Goal: Transaction & Acquisition: Purchase product/service

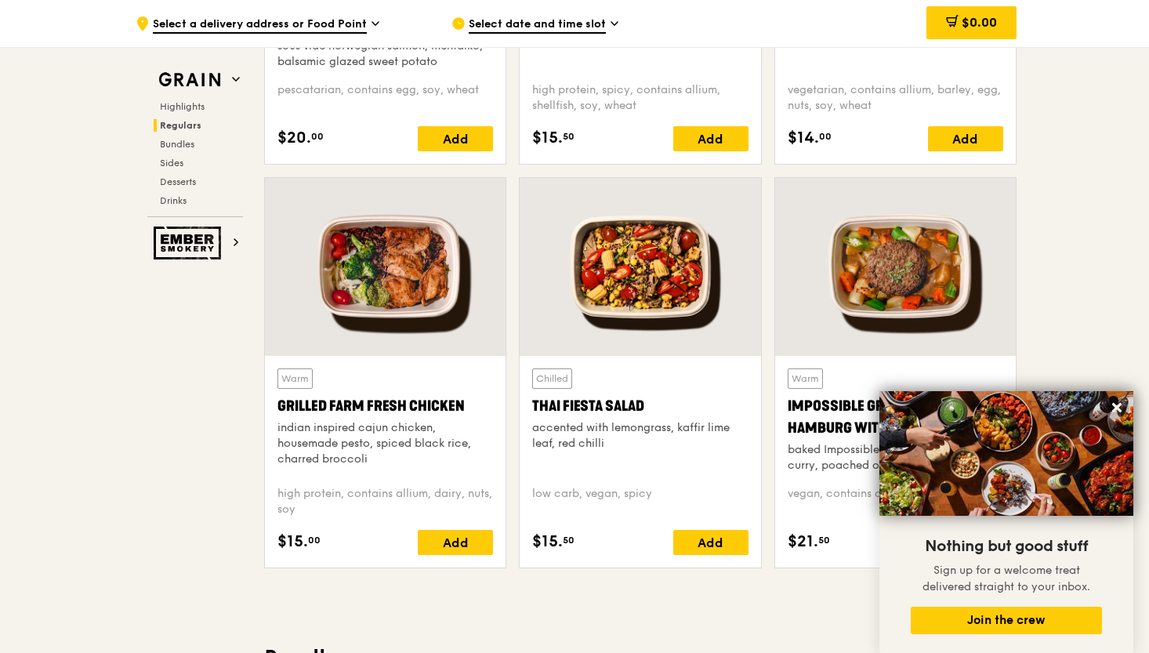
scroll to position [1655, 0]
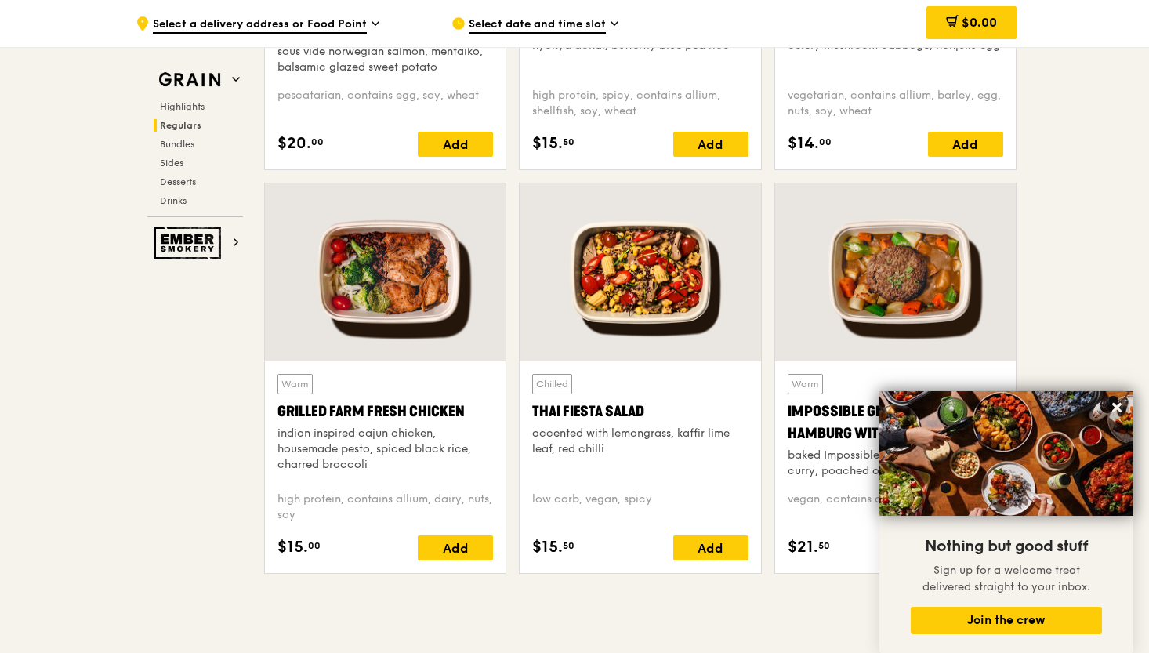
click at [611, 274] on div at bounding box center [639, 272] width 241 height 178
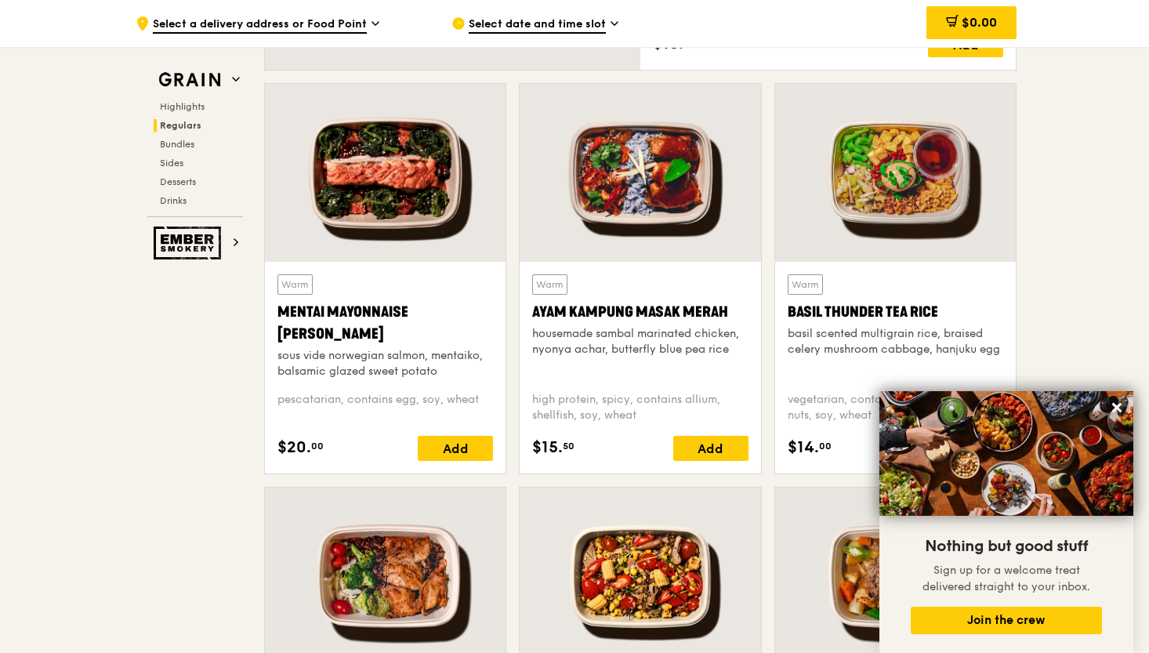
scroll to position [1348, 0]
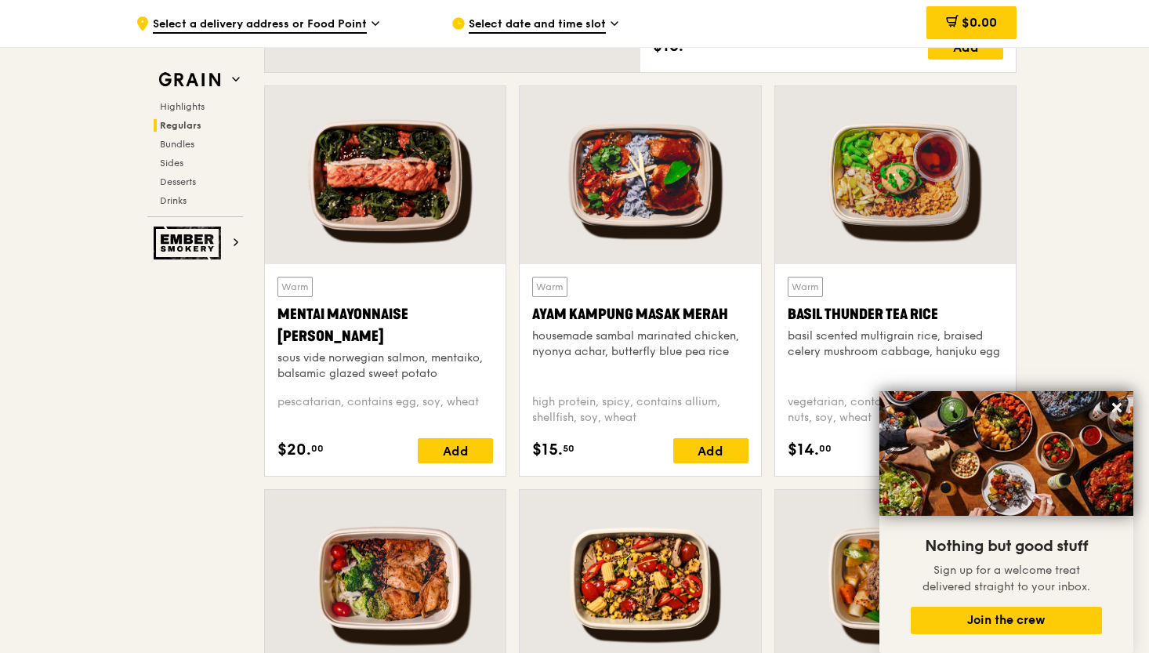
click at [671, 214] on div at bounding box center [639, 175] width 241 height 178
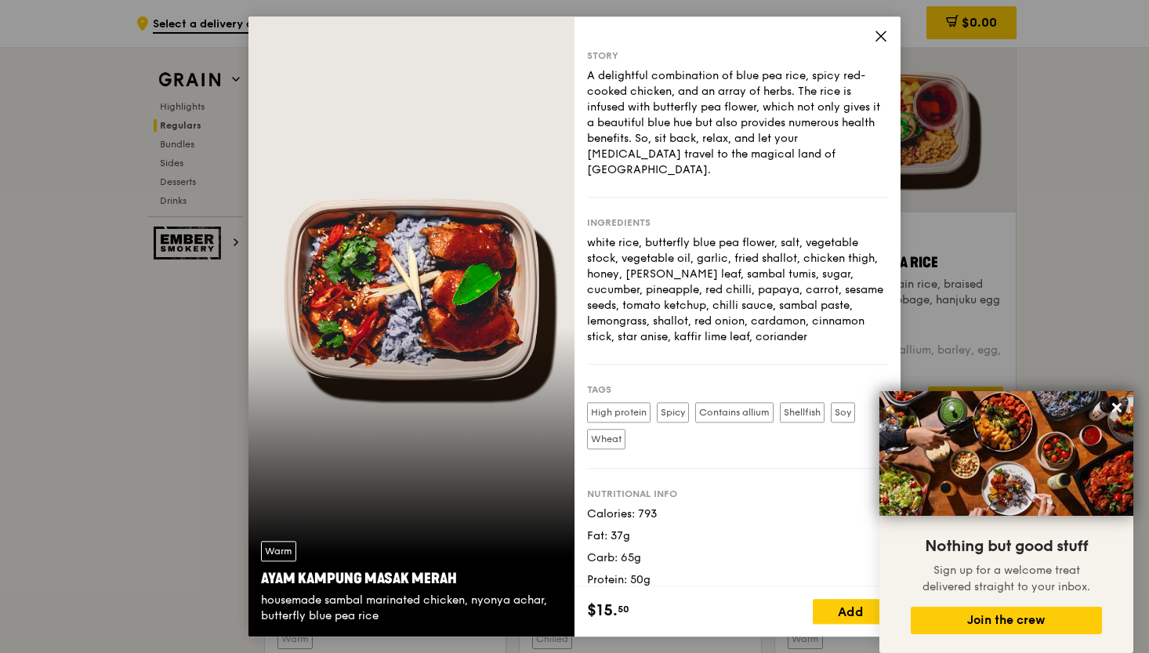
scroll to position [1407, 0]
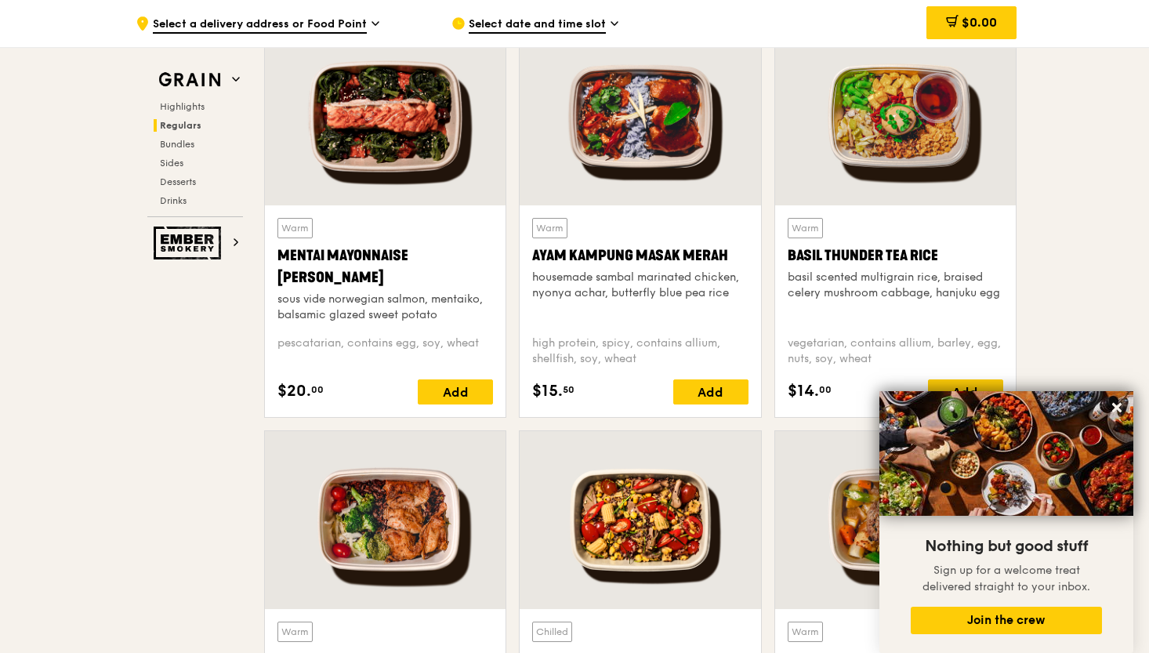
click at [646, 188] on div at bounding box center [639, 116] width 241 height 178
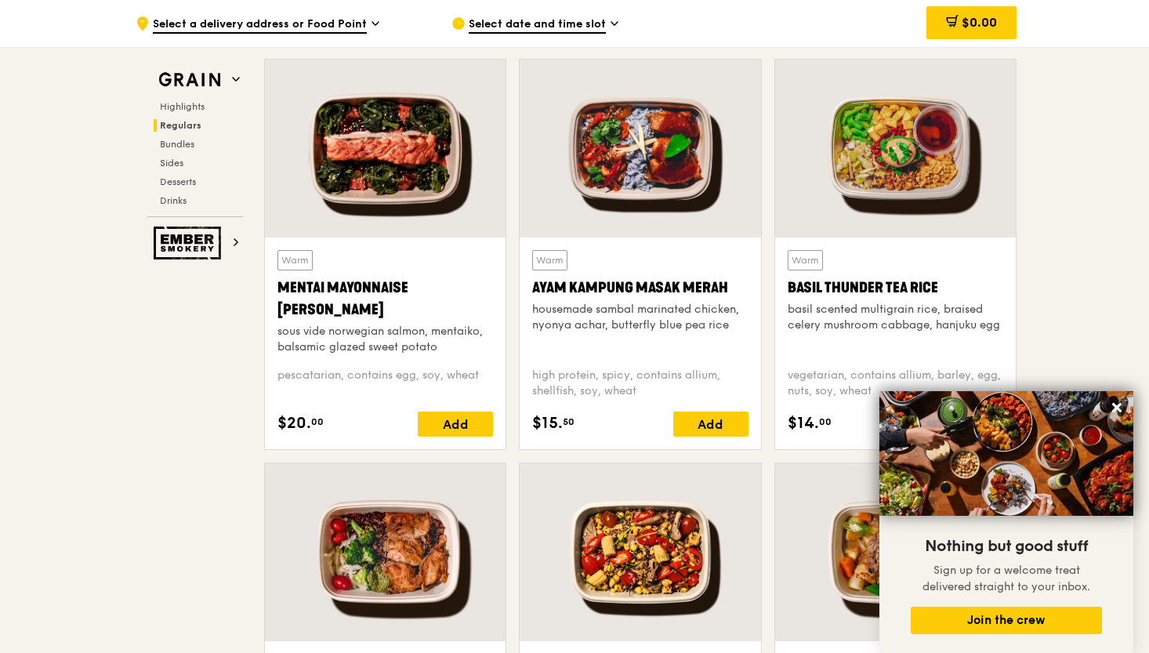
scroll to position [1364, 0]
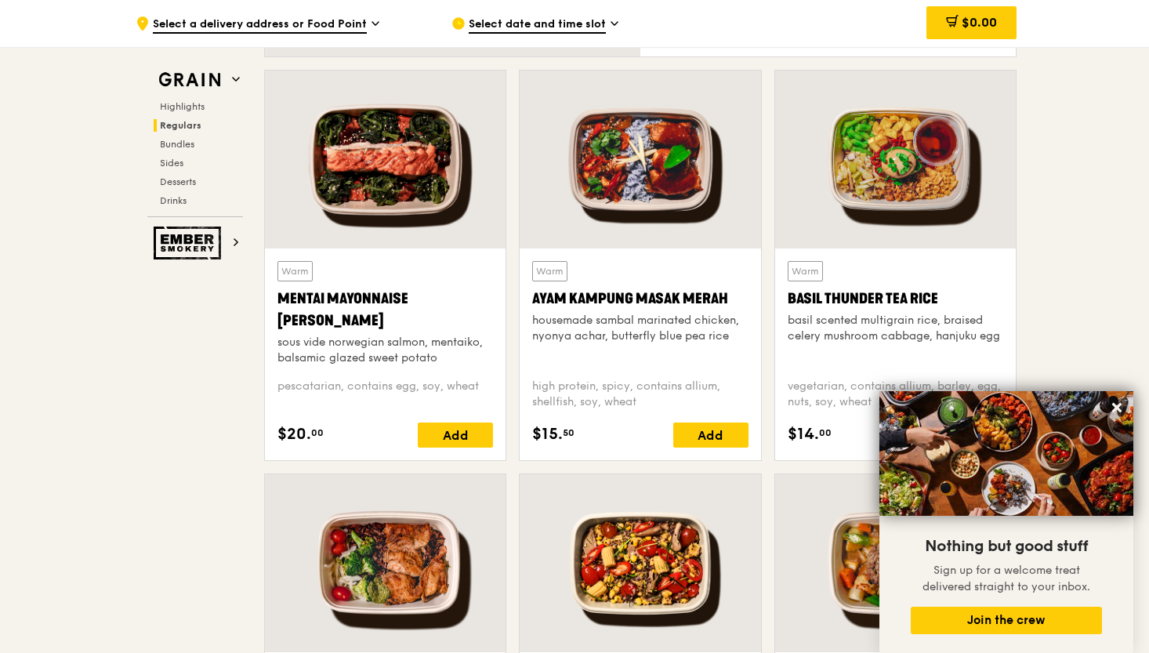
click at [448, 193] on div at bounding box center [385, 160] width 241 height 178
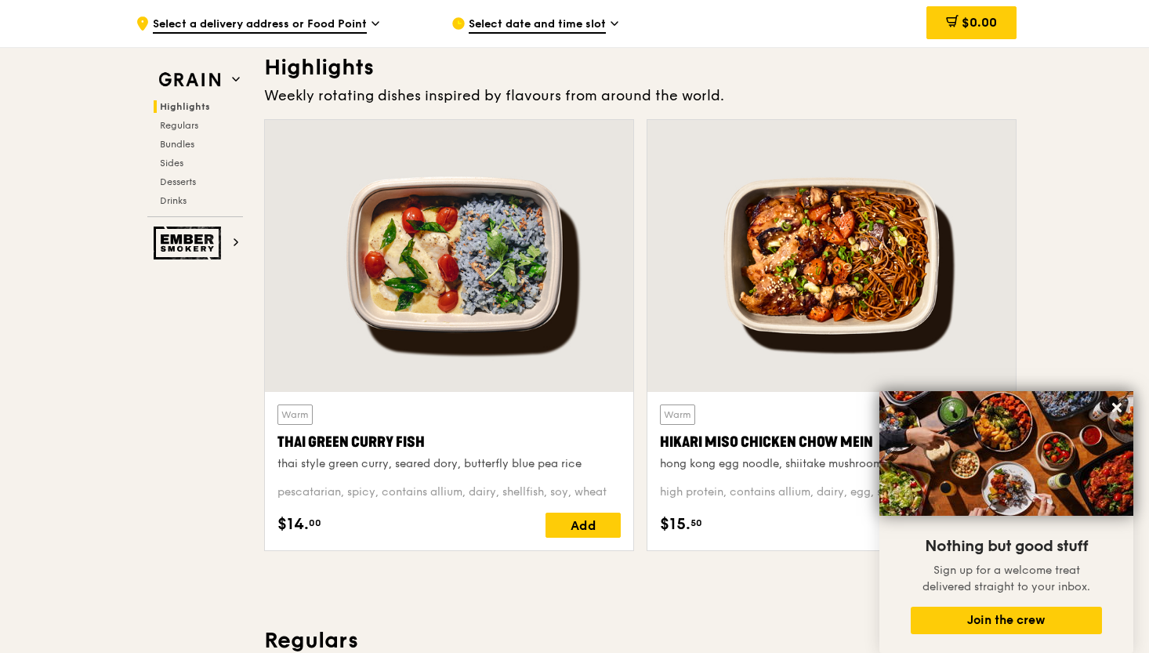
scroll to position [455, 0]
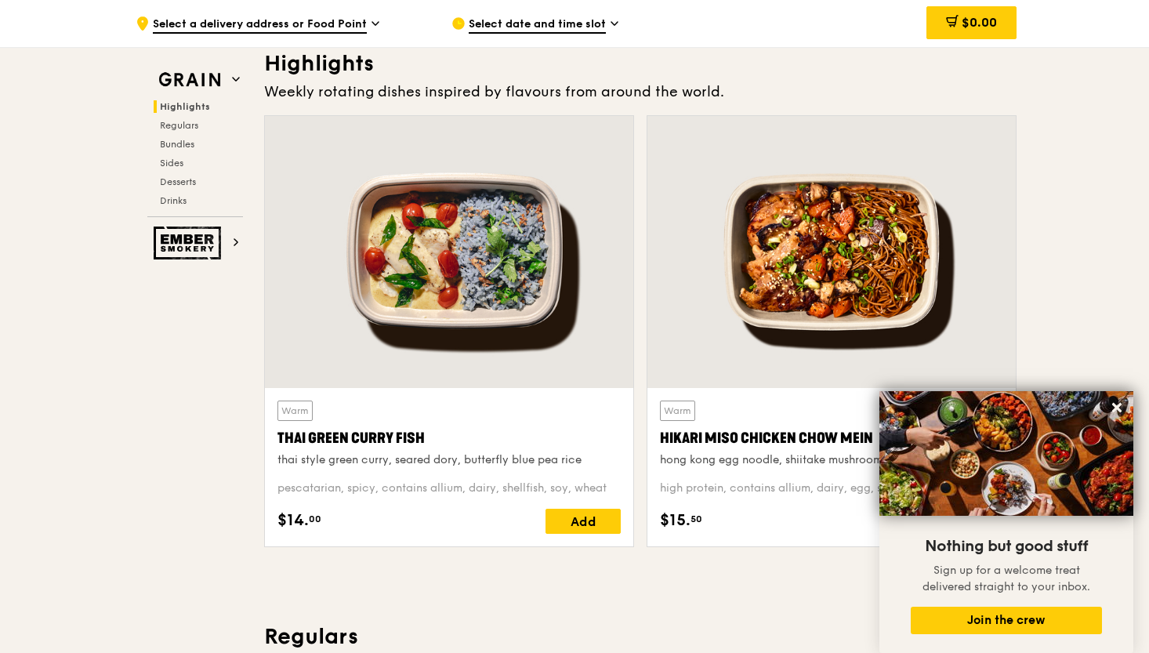
click at [475, 291] on div at bounding box center [449, 252] width 368 height 272
click at [753, 201] on div at bounding box center [831, 252] width 368 height 272
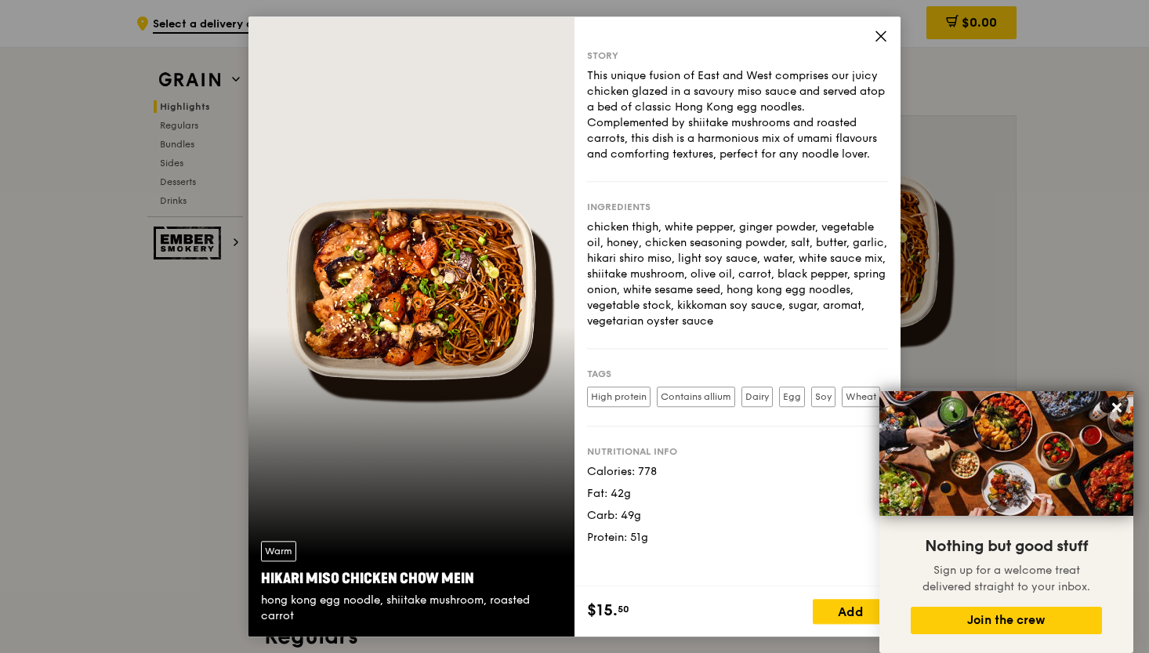
click at [638, 472] on div "Calories: 778" at bounding box center [737, 472] width 301 height 16
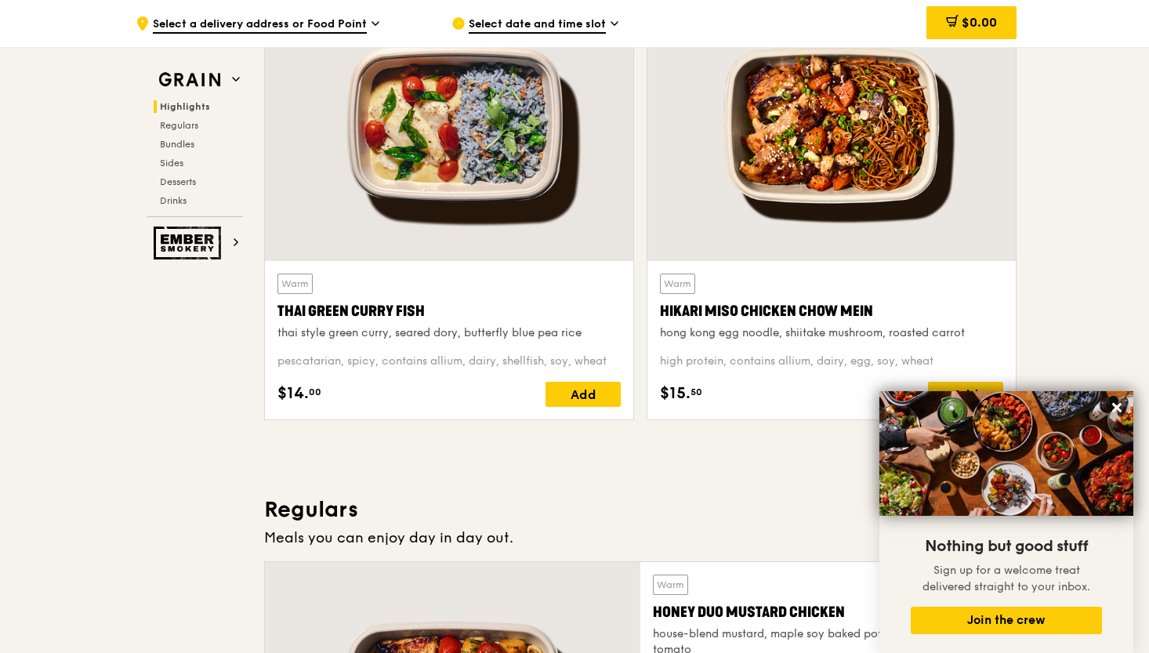
scroll to position [584, 0]
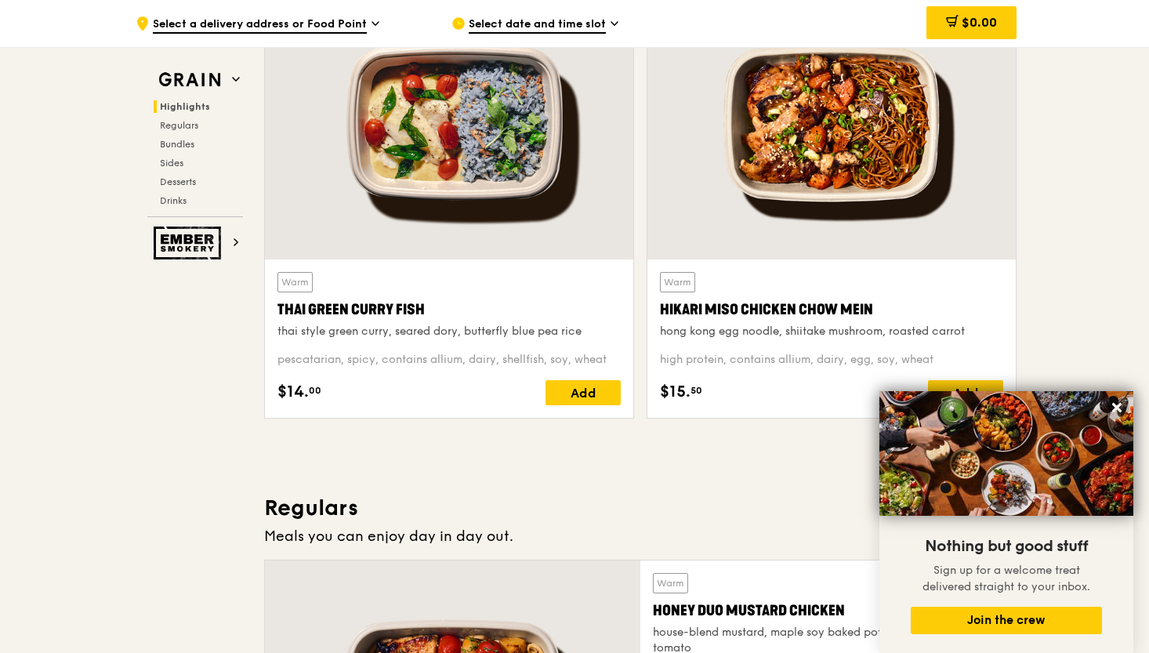
click at [883, 251] on div at bounding box center [831, 123] width 368 height 272
click at [562, 242] on div at bounding box center [449, 123] width 368 height 272
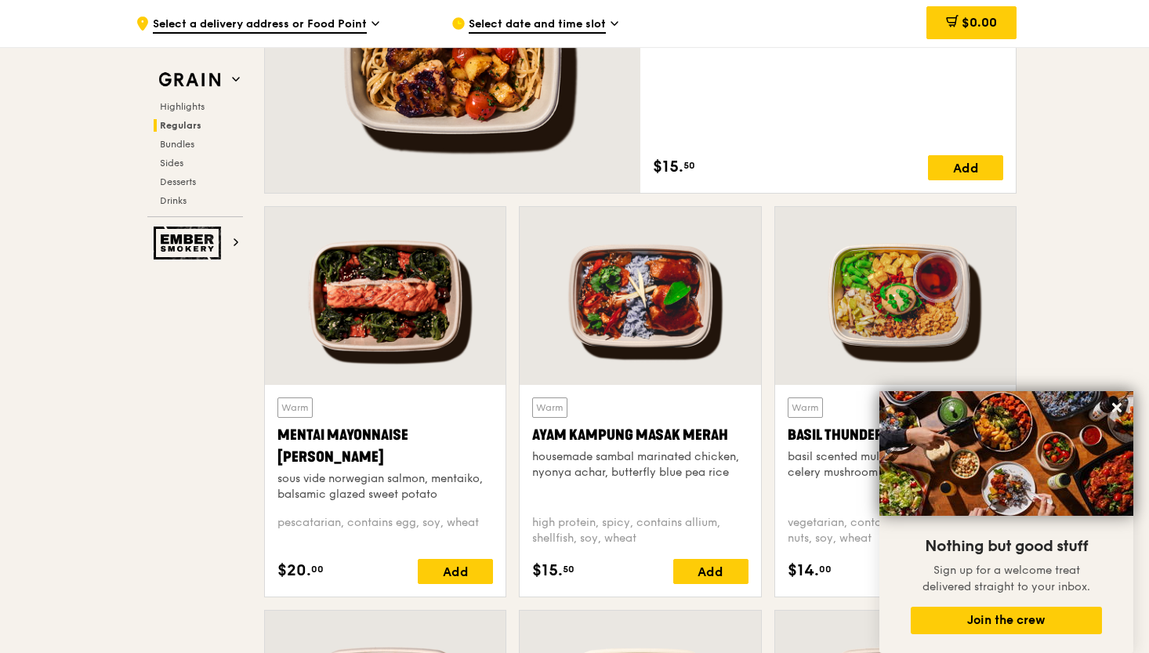
scroll to position [1265, 0]
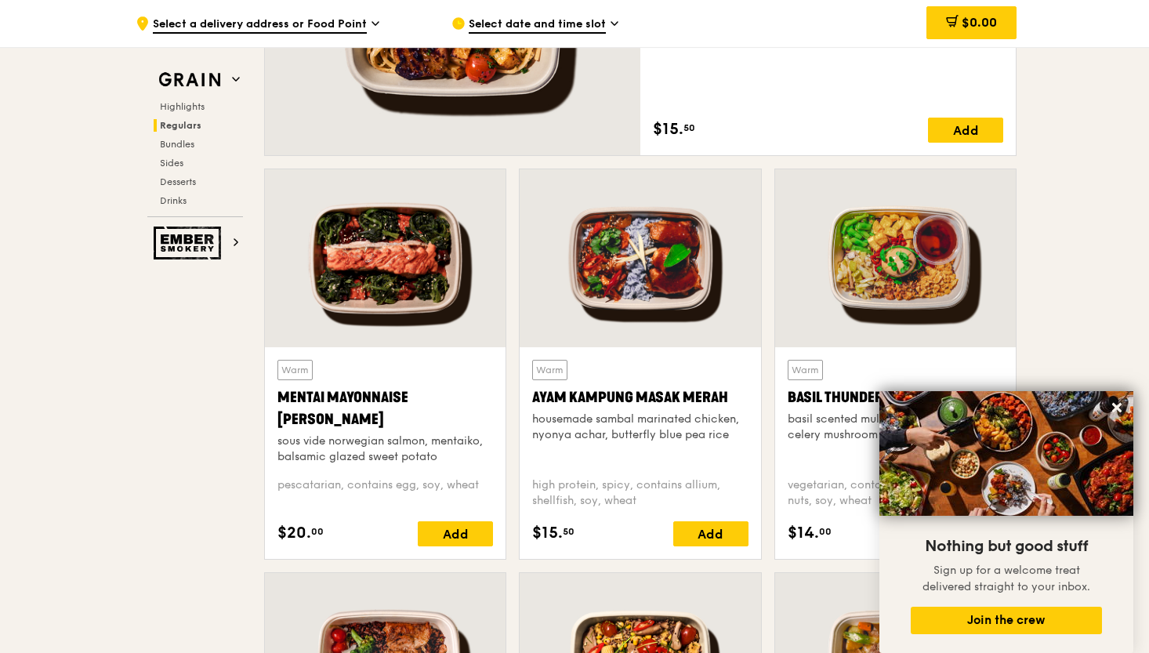
click at [414, 352] on div "Warm Mentai Mayonnaise Aburi Salmon sous vide norwegian salmon, mentaiko, balsa…" at bounding box center [385, 453] width 241 height 212
click at [399, 306] on div at bounding box center [385, 258] width 241 height 178
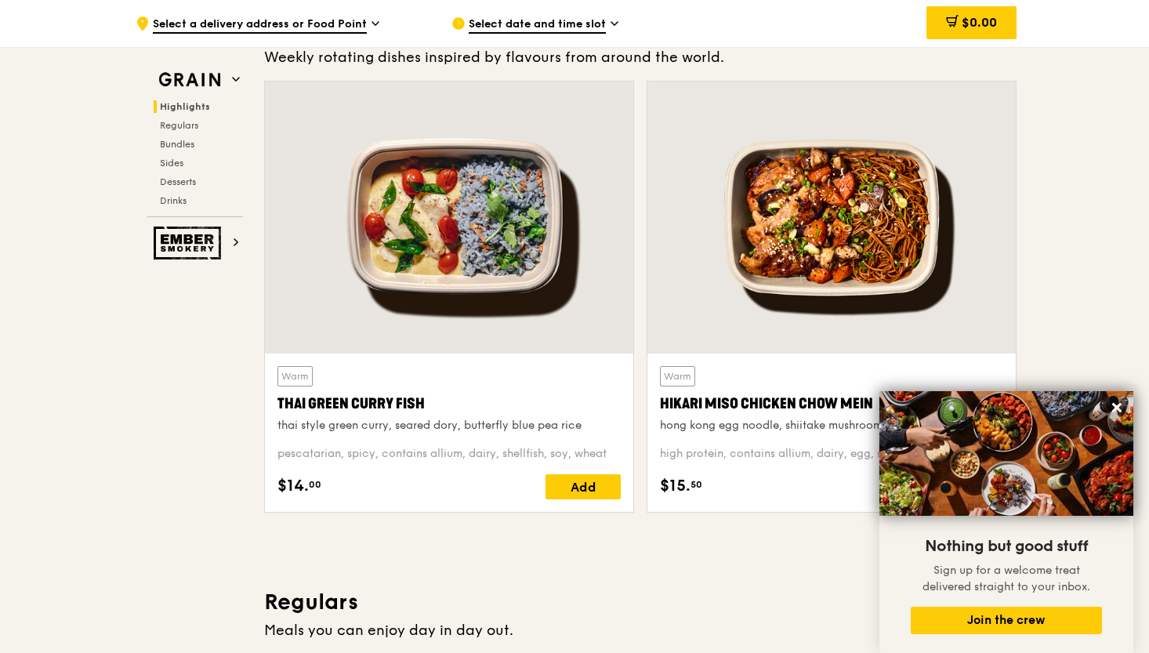
scroll to position [487, 0]
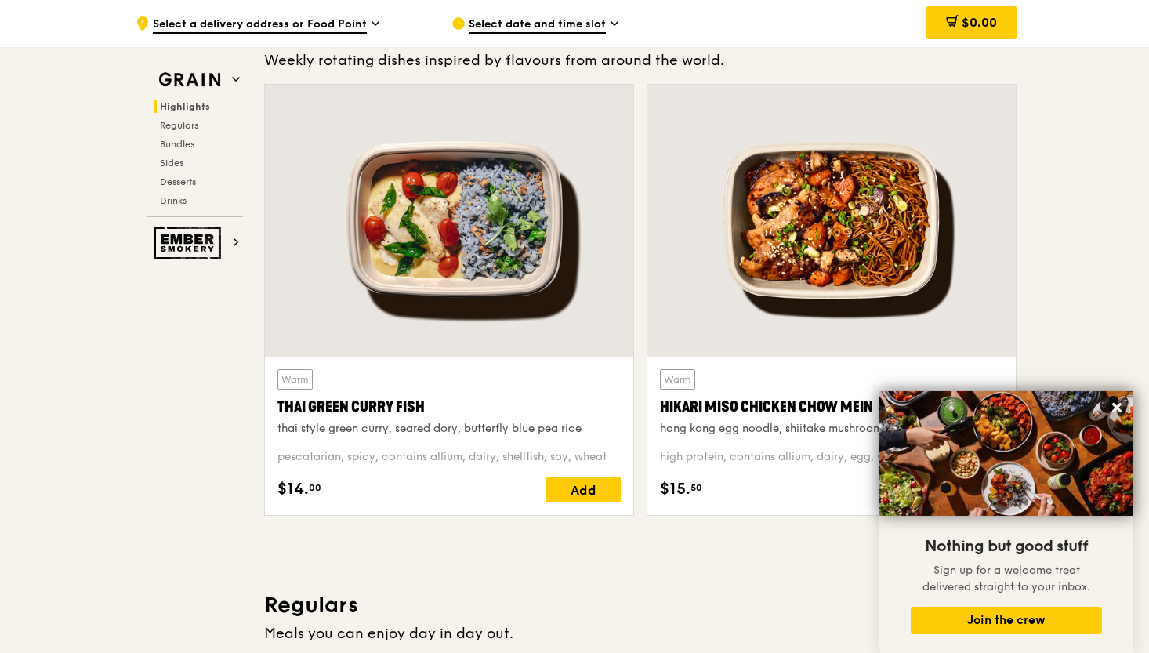
click at [816, 274] on div at bounding box center [831, 221] width 368 height 272
click at [555, 261] on div at bounding box center [449, 221] width 368 height 272
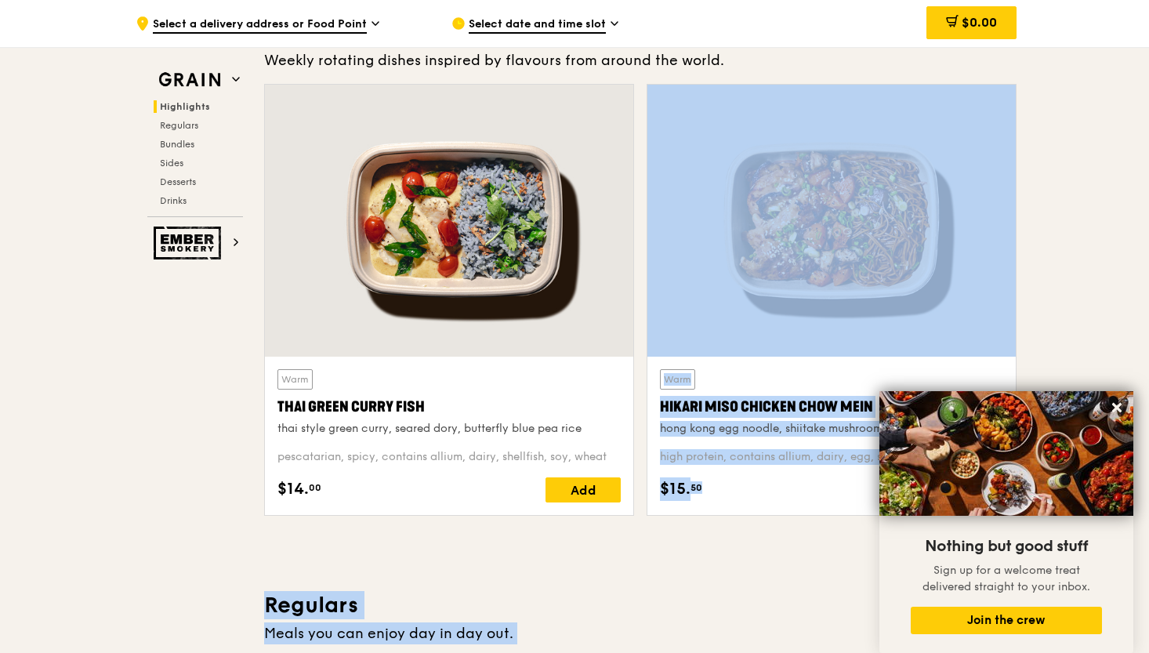
click at [893, 263] on div at bounding box center [831, 221] width 368 height 272
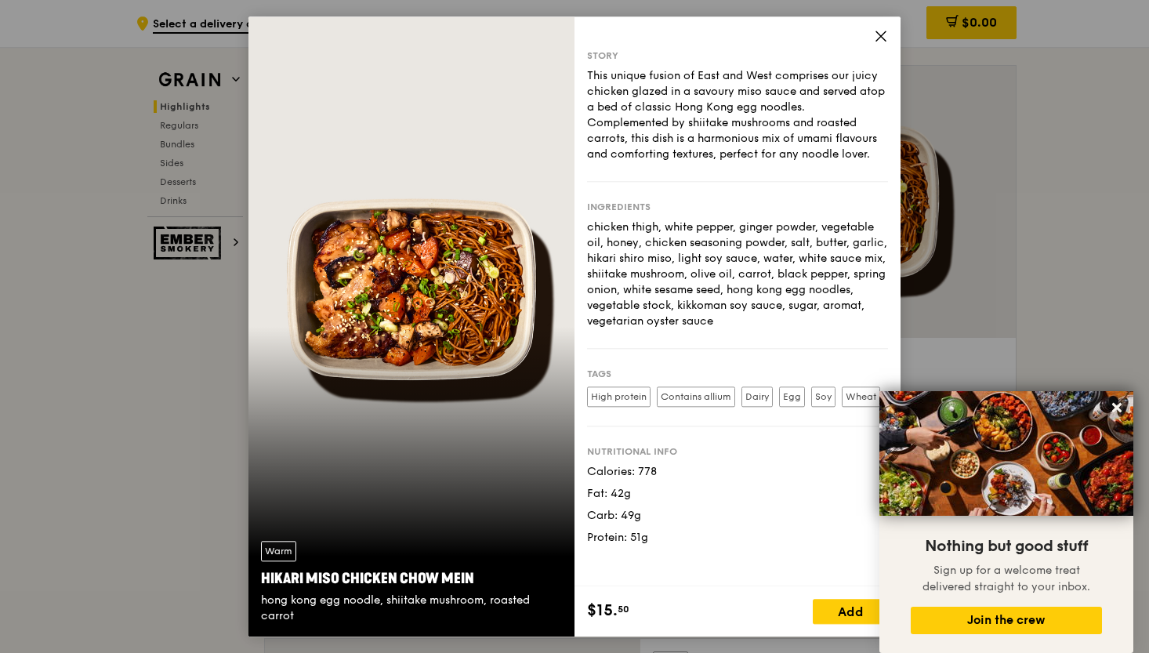
scroll to position [508, 0]
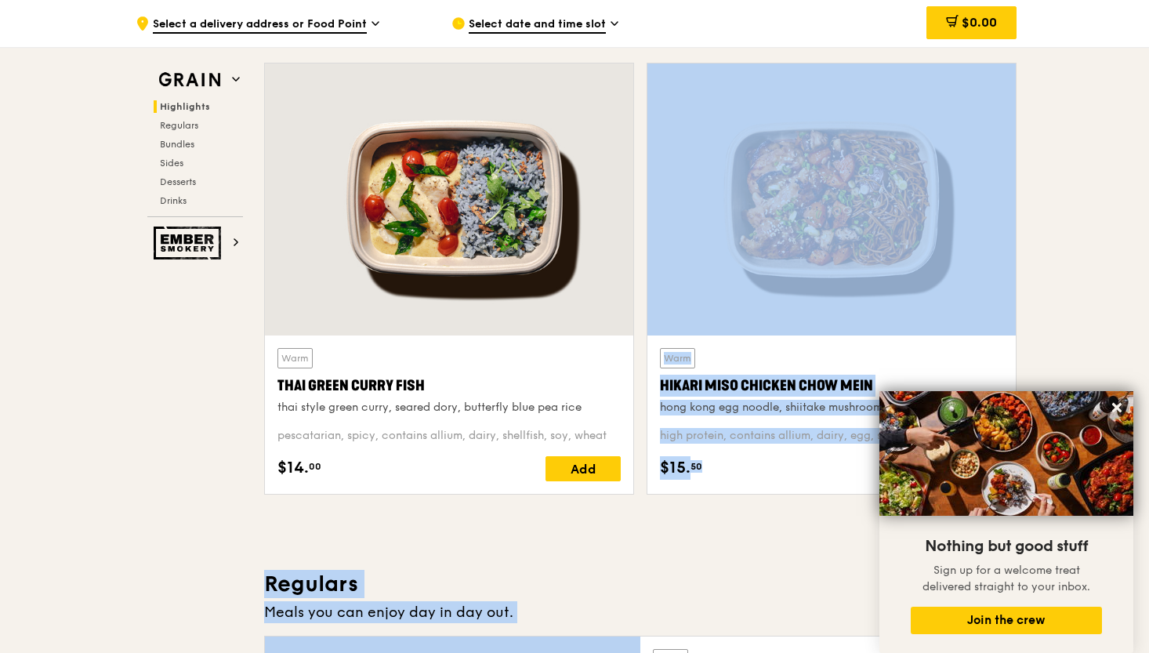
click at [449, 266] on div at bounding box center [449, 199] width 368 height 272
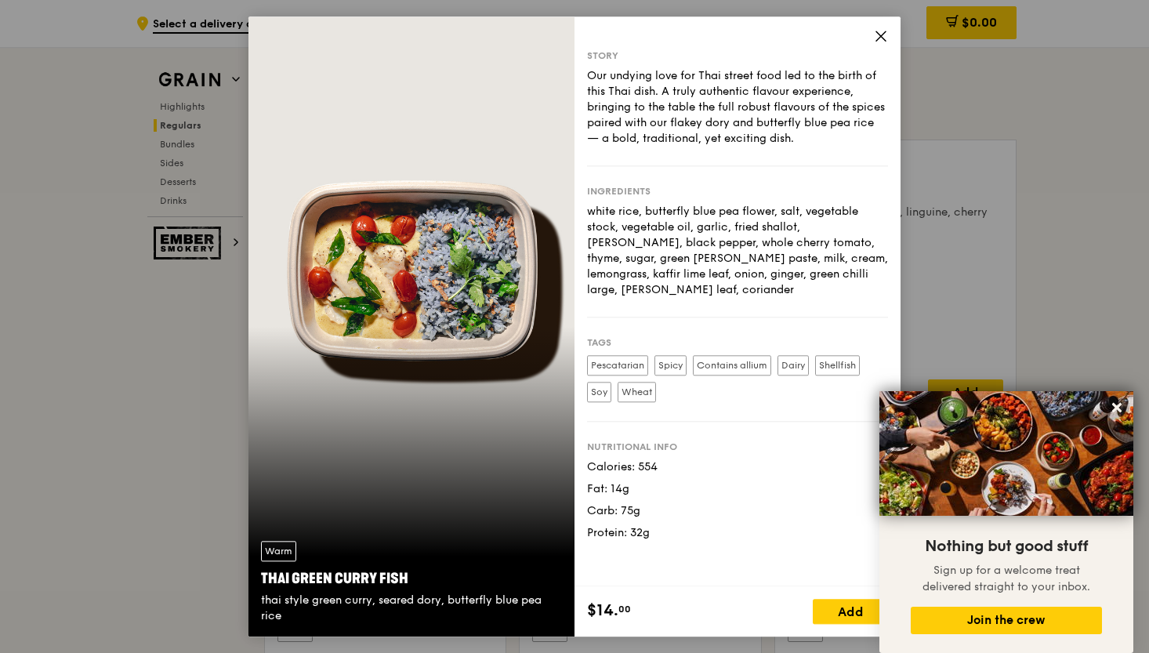
scroll to position [1029, 0]
click at [883, 40] on icon at bounding box center [881, 36] width 14 height 14
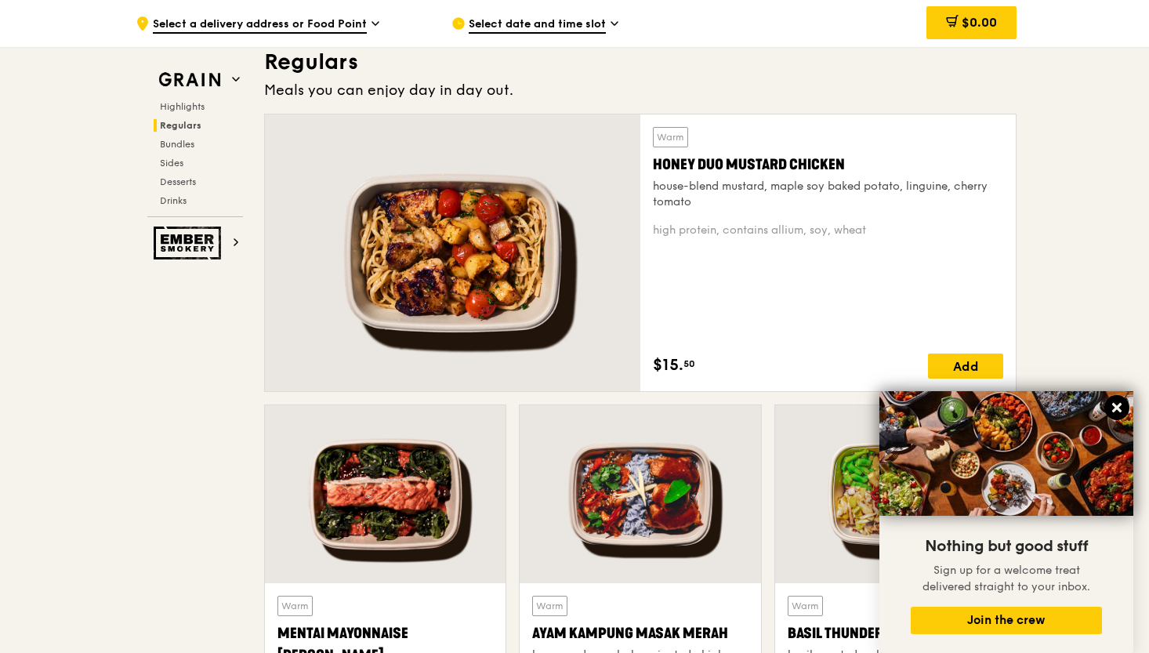
click at [1123, 411] on icon at bounding box center [1116, 407] width 14 height 14
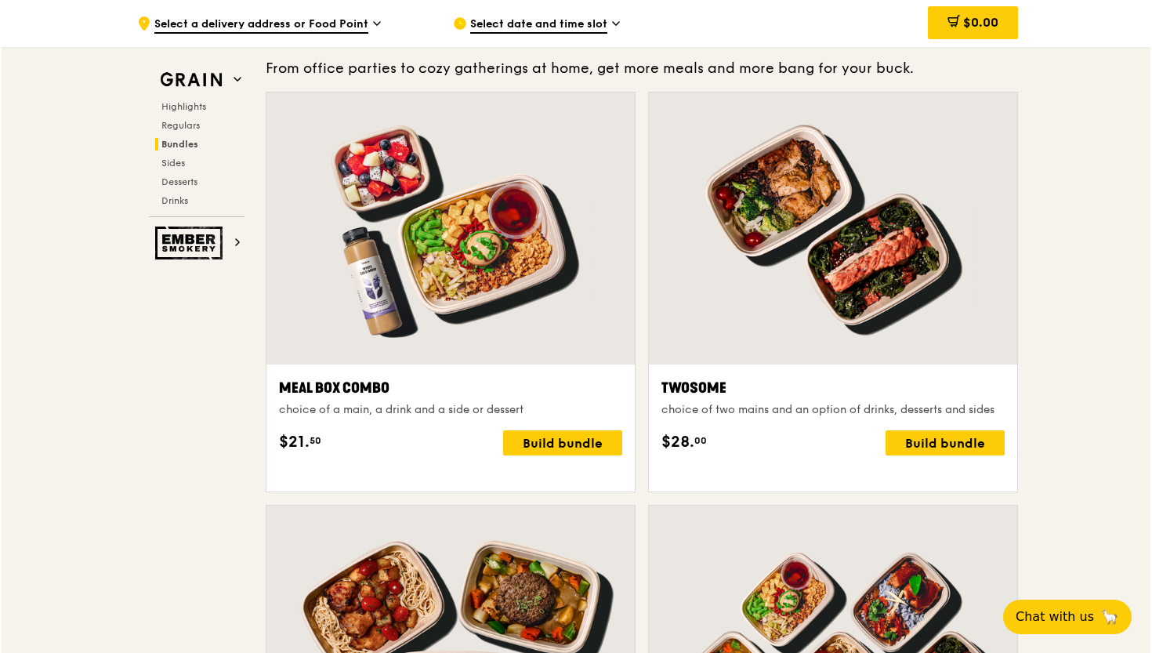
scroll to position [2292, 0]
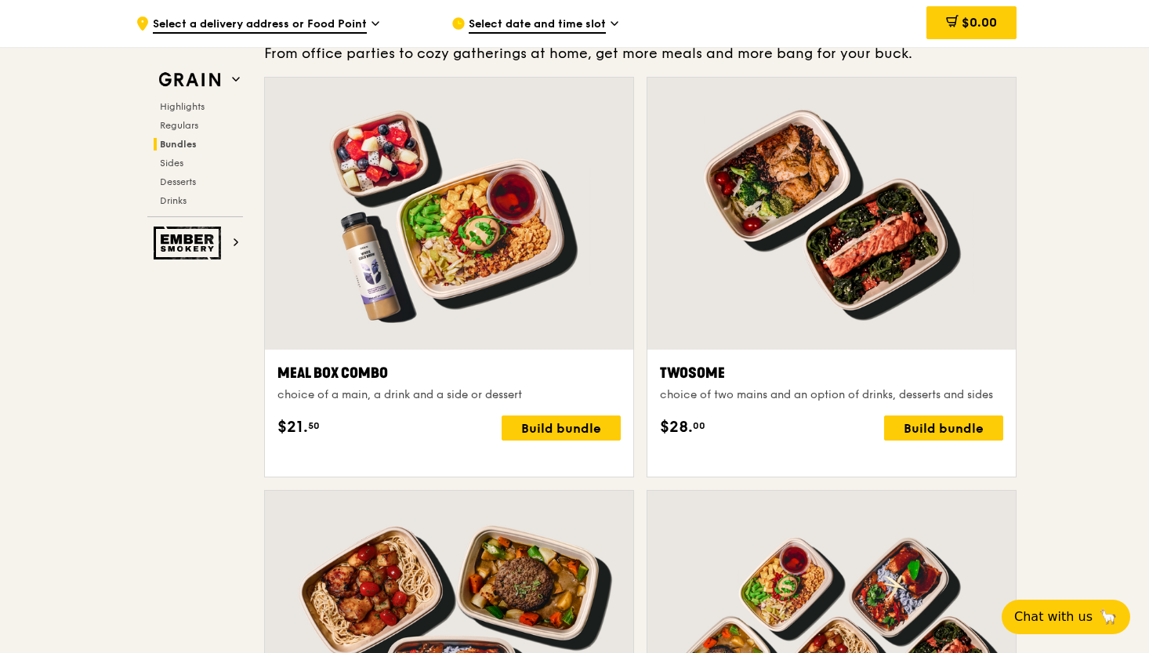
click at [591, 403] on div "choice of a main, a drink and a side or dessert" at bounding box center [448, 395] width 343 height 16
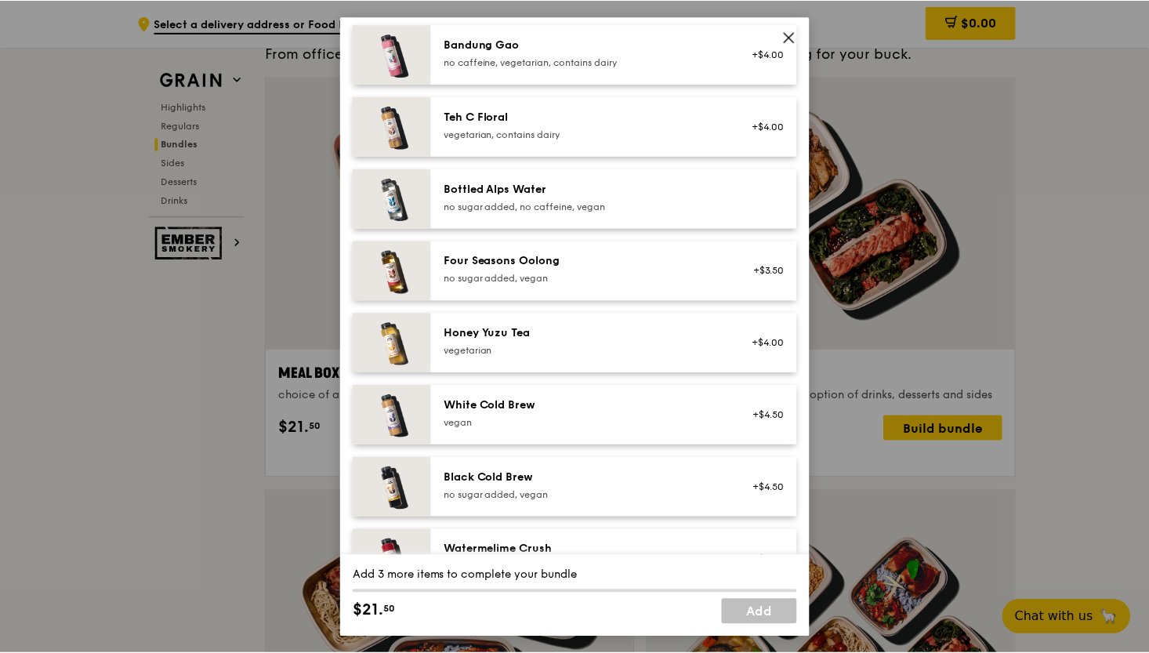
scroll to position [1662, 0]
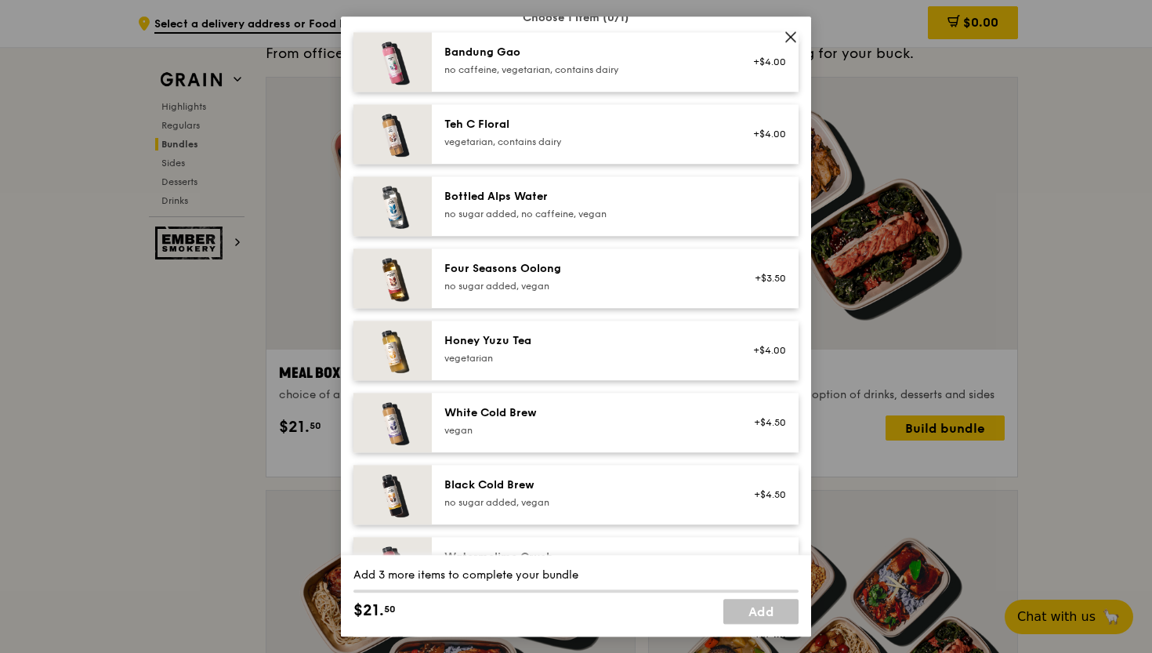
click at [1071, 278] on div "Meal Box Combo choice of a main, a drink and a side or dessert Mains Choose 1 i…" at bounding box center [576, 326] width 1152 height 653
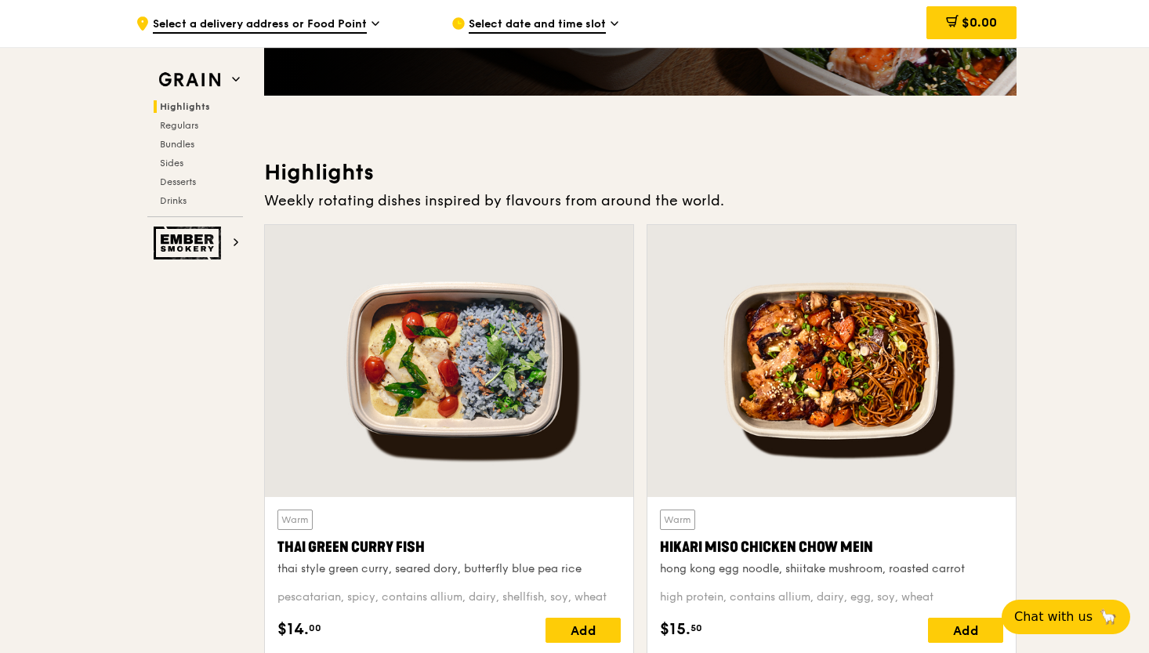
scroll to position [393, 0]
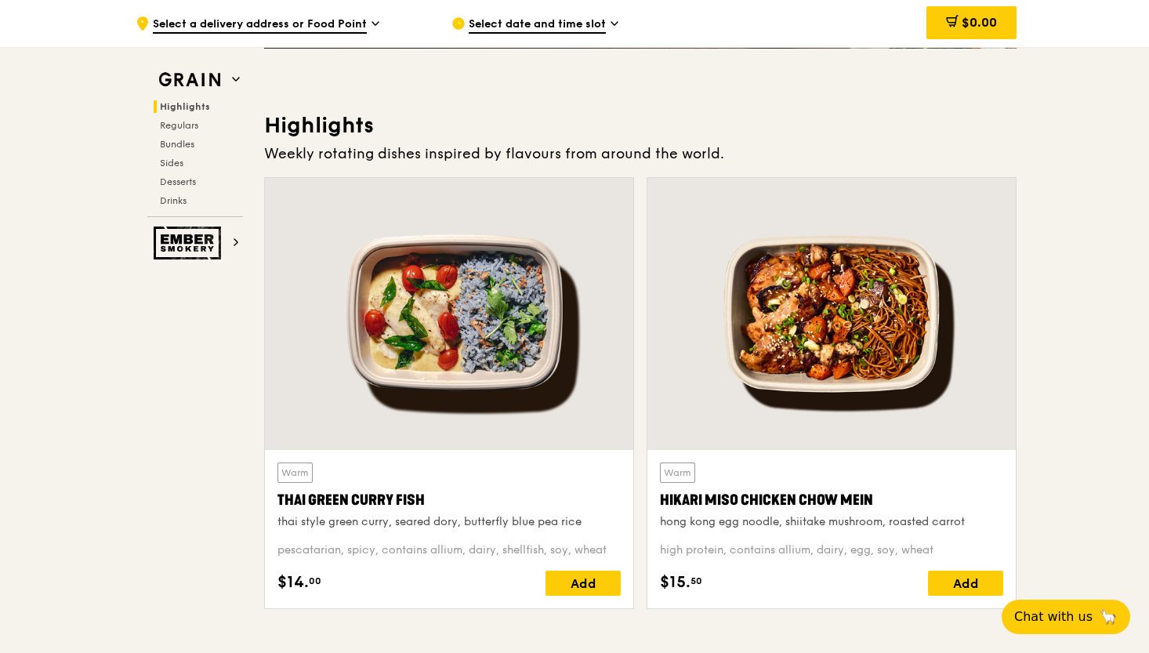
click at [910, 248] on div at bounding box center [831, 314] width 368 height 272
